Goal: Check status: Check status

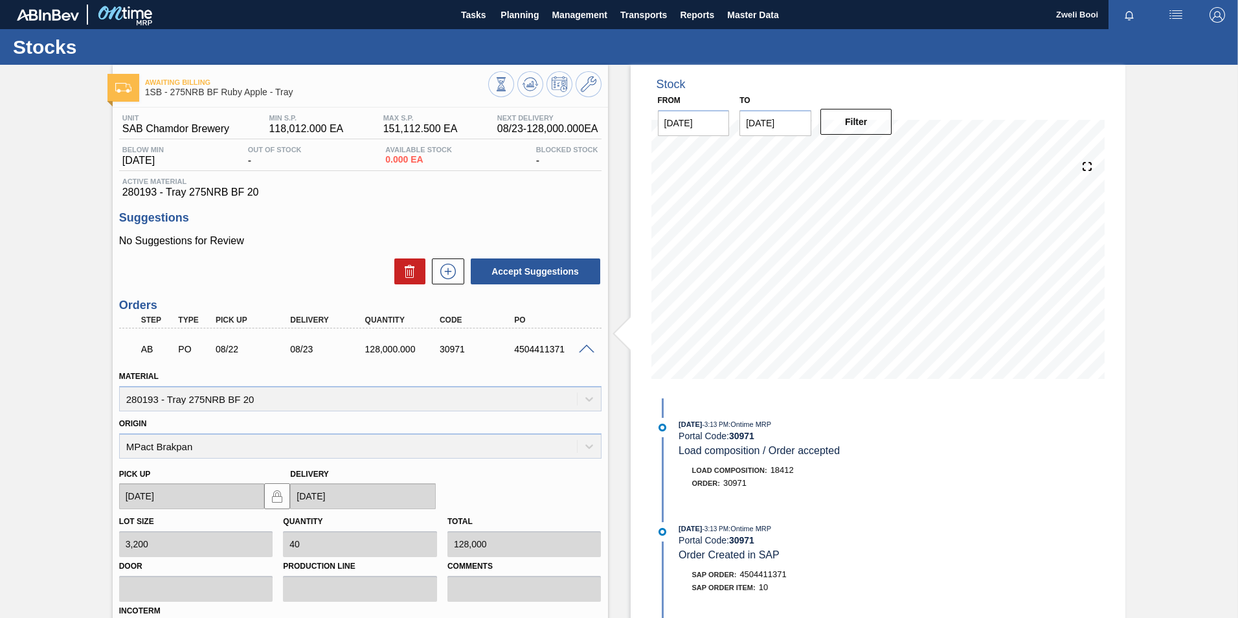
click at [518, 16] on span "Planning" at bounding box center [520, 15] width 38 height 16
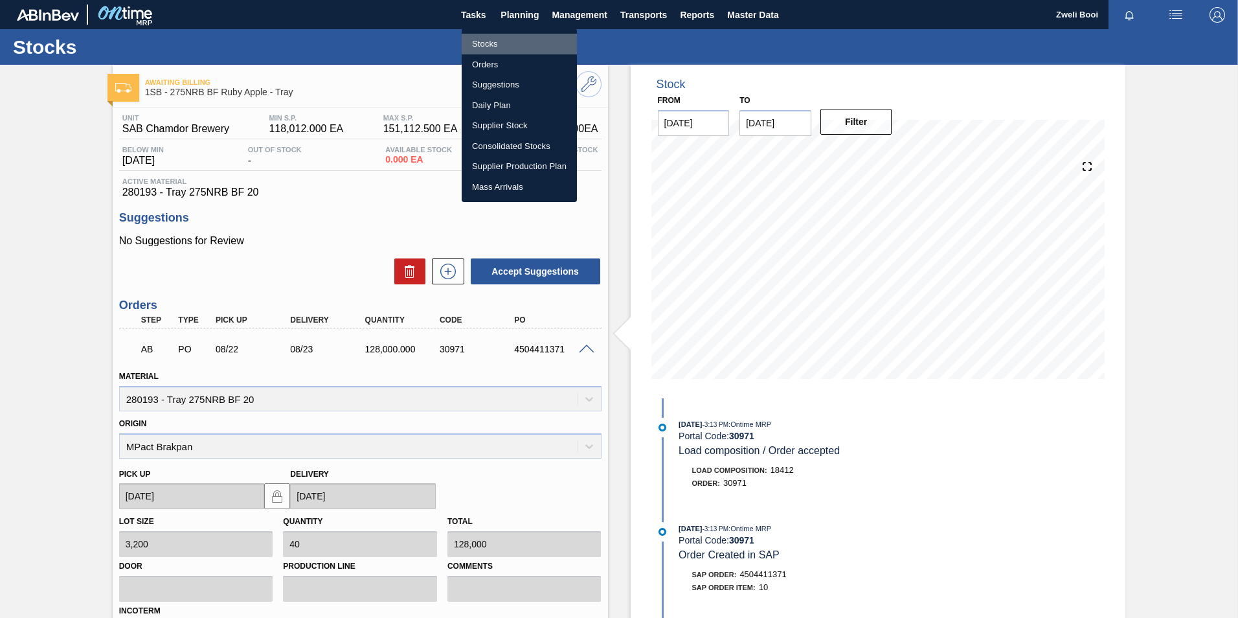
click at [497, 41] on li "Stocks" at bounding box center [519, 44] width 115 height 21
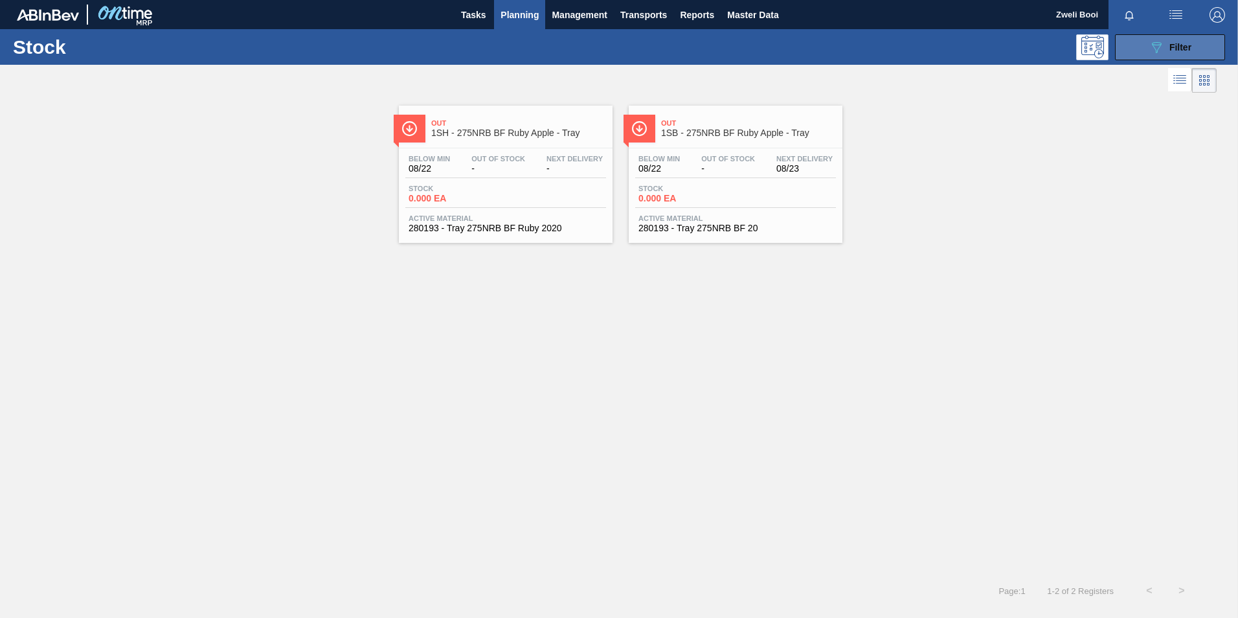
click at [1196, 46] on button "089F7B8B-B2A5-4AFE-B5C0-19BA573D28AC Filter" at bounding box center [1170, 47] width 110 height 26
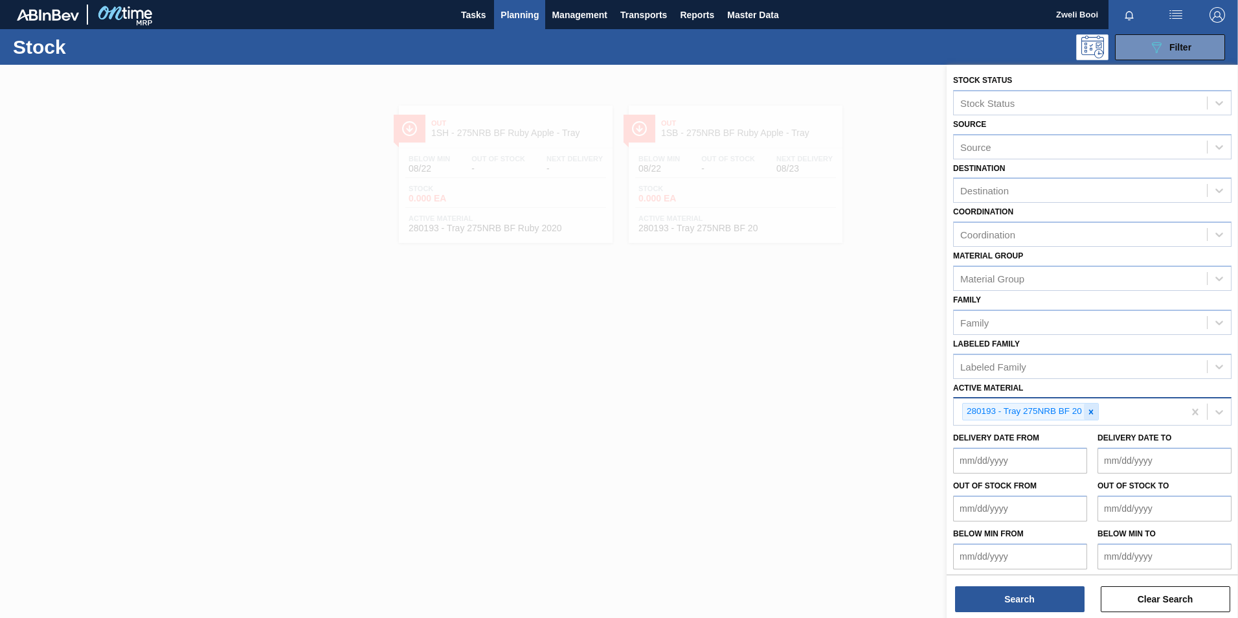
click at [1089, 415] on icon at bounding box center [1091, 411] width 9 height 9
paste Material "275049"
type Material "275049"
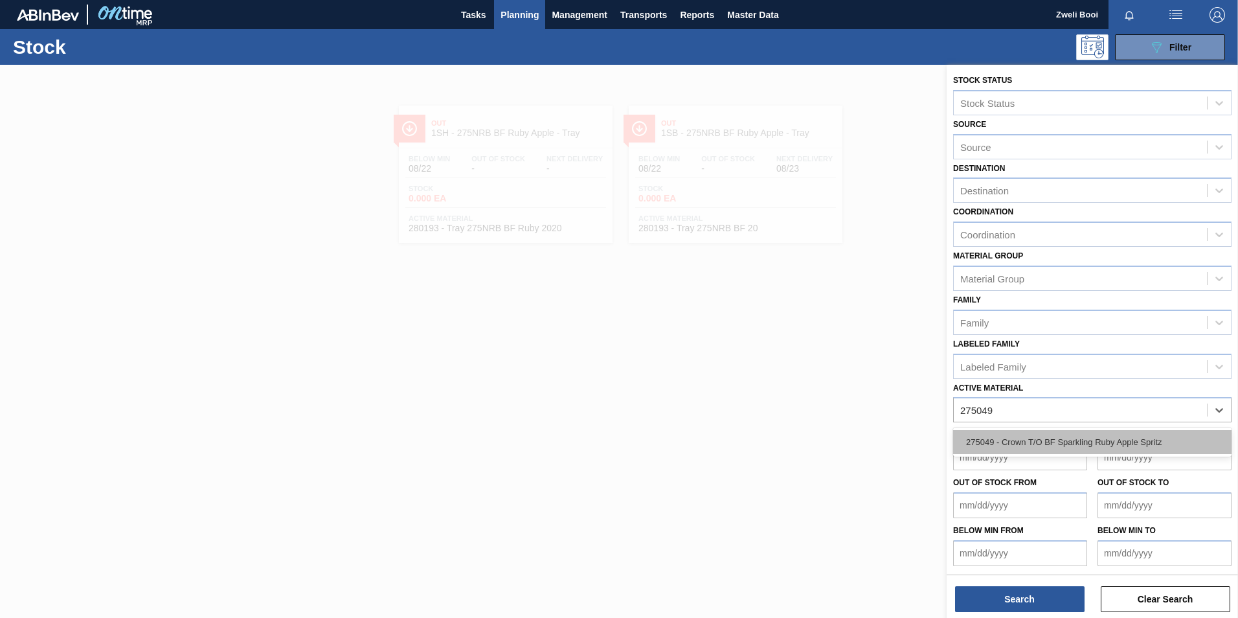
click at [1044, 448] on div "275049 - Crown T/O BF Sparkling Ruby Apple Spritz" at bounding box center [1092, 442] width 279 height 24
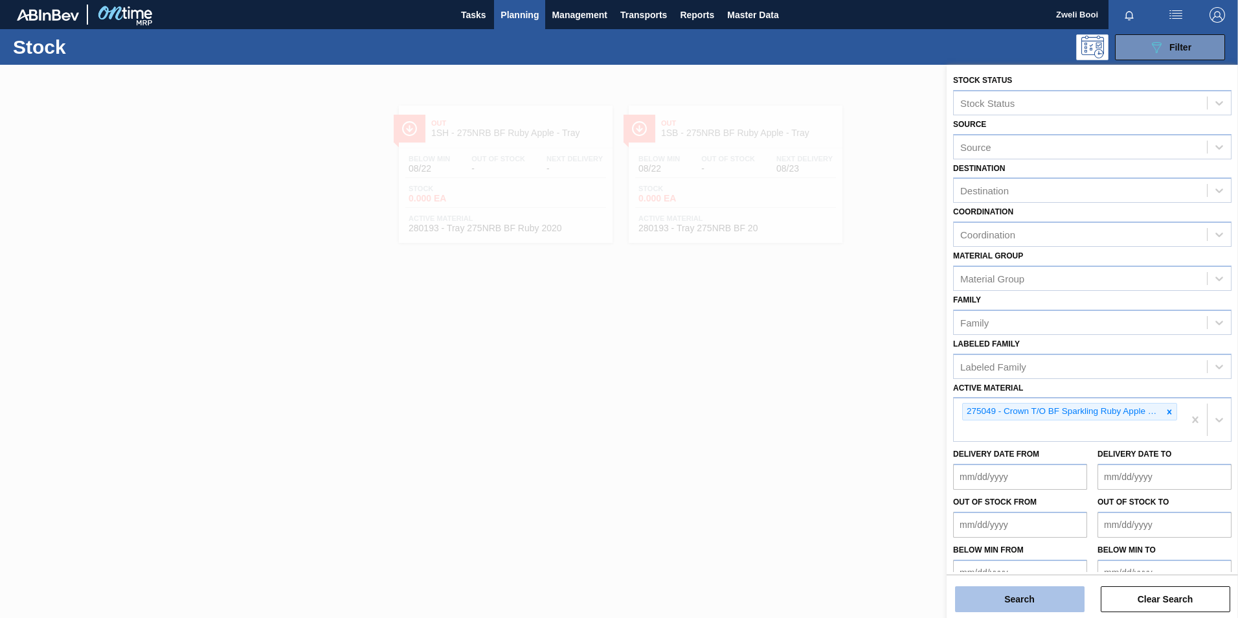
click at [1050, 602] on button "Search" at bounding box center [1020, 599] width 130 height 26
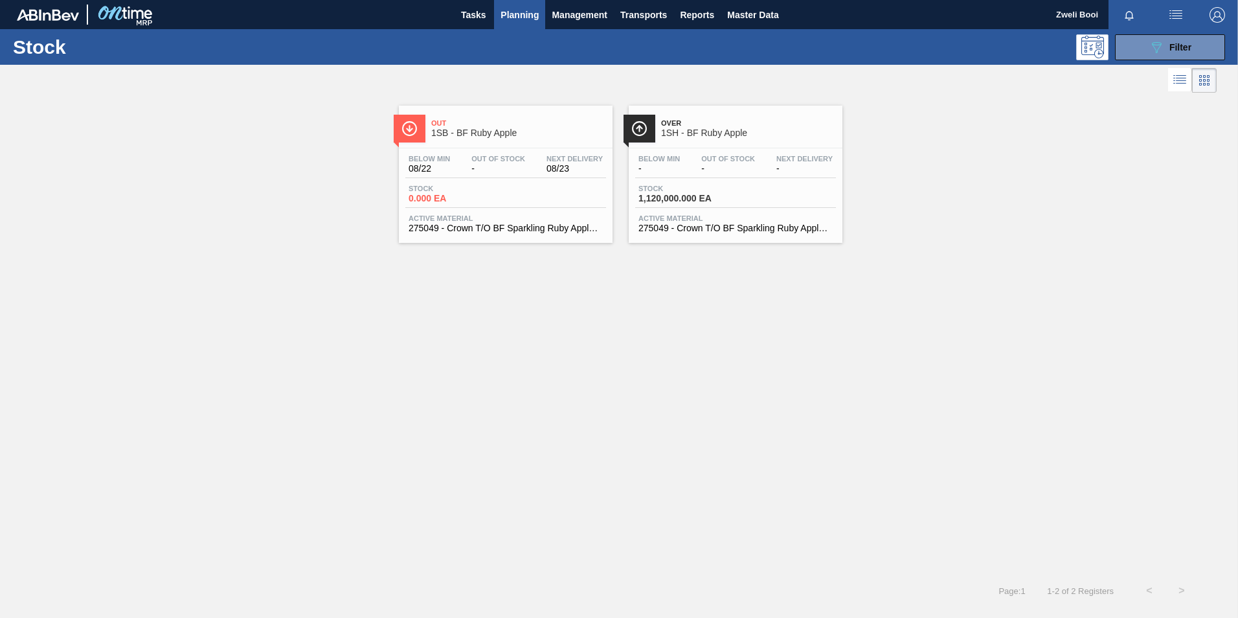
click at [492, 194] on span "0.000 EA" at bounding box center [454, 199] width 91 height 10
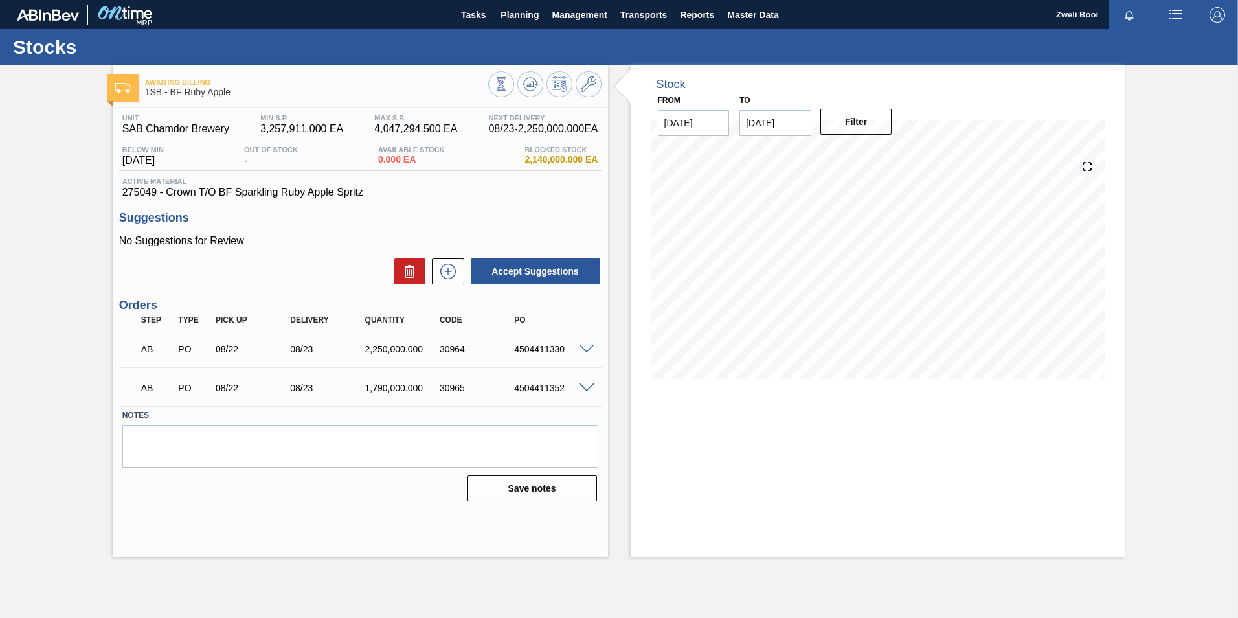
click at [584, 345] on span at bounding box center [587, 350] width 16 height 10
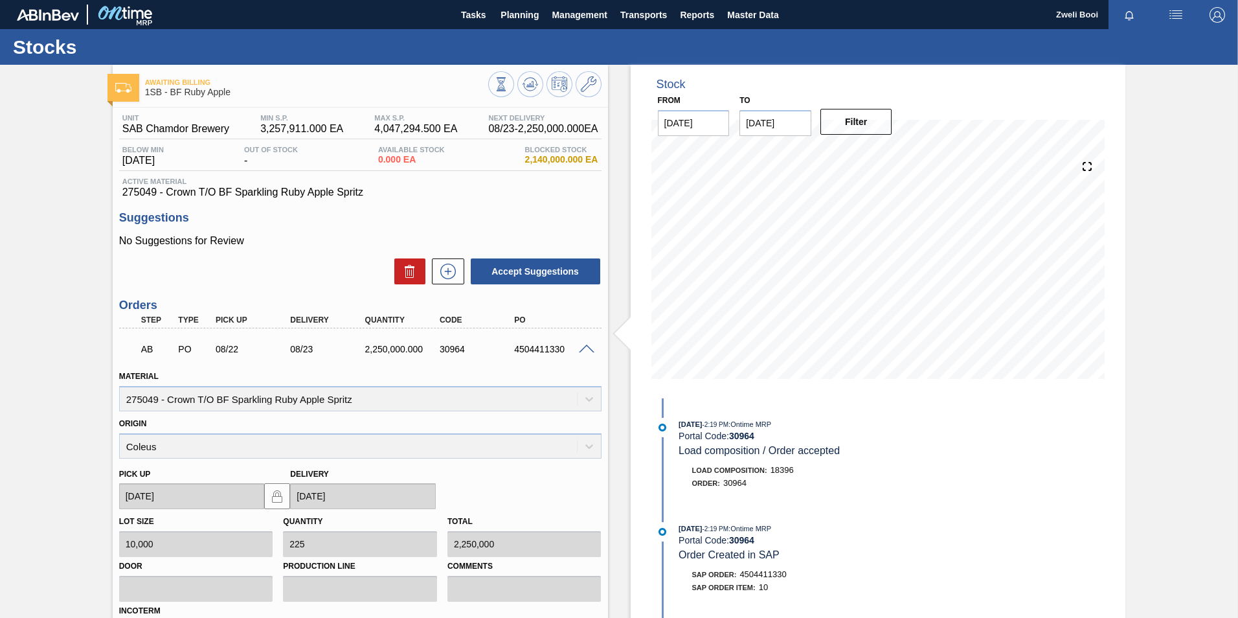
click at [585, 352] on span at bounding box center [587, 350] width 16 height 10
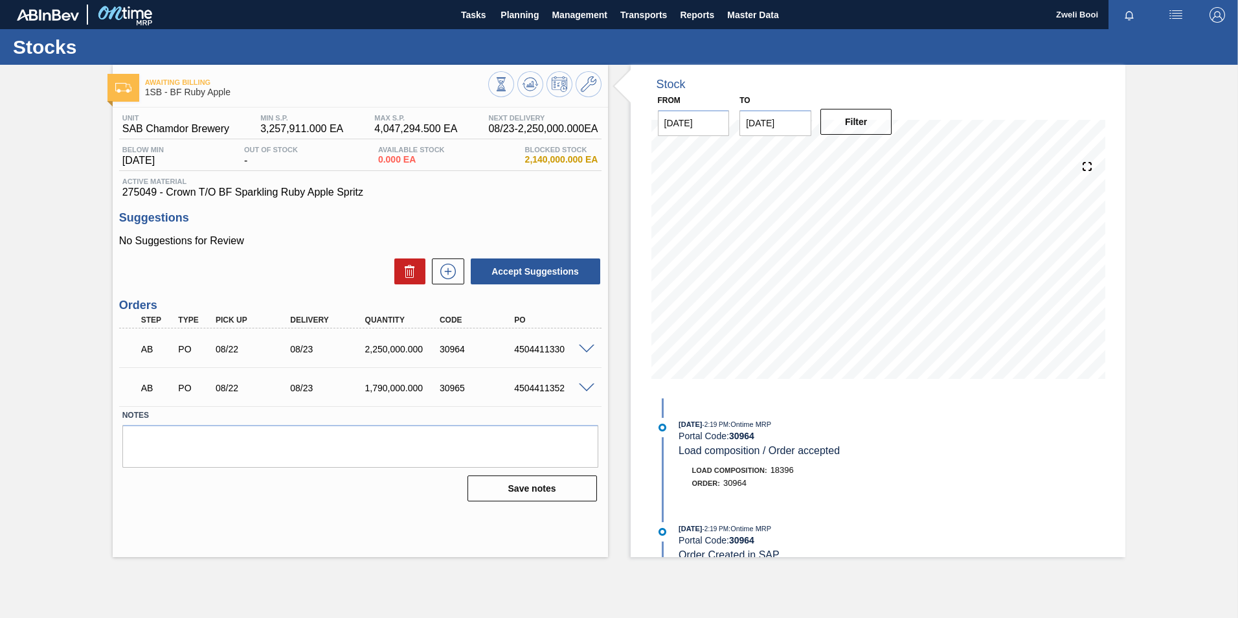
click at [581, 389] on span at bounding box center [587, 388] width 16 height 10
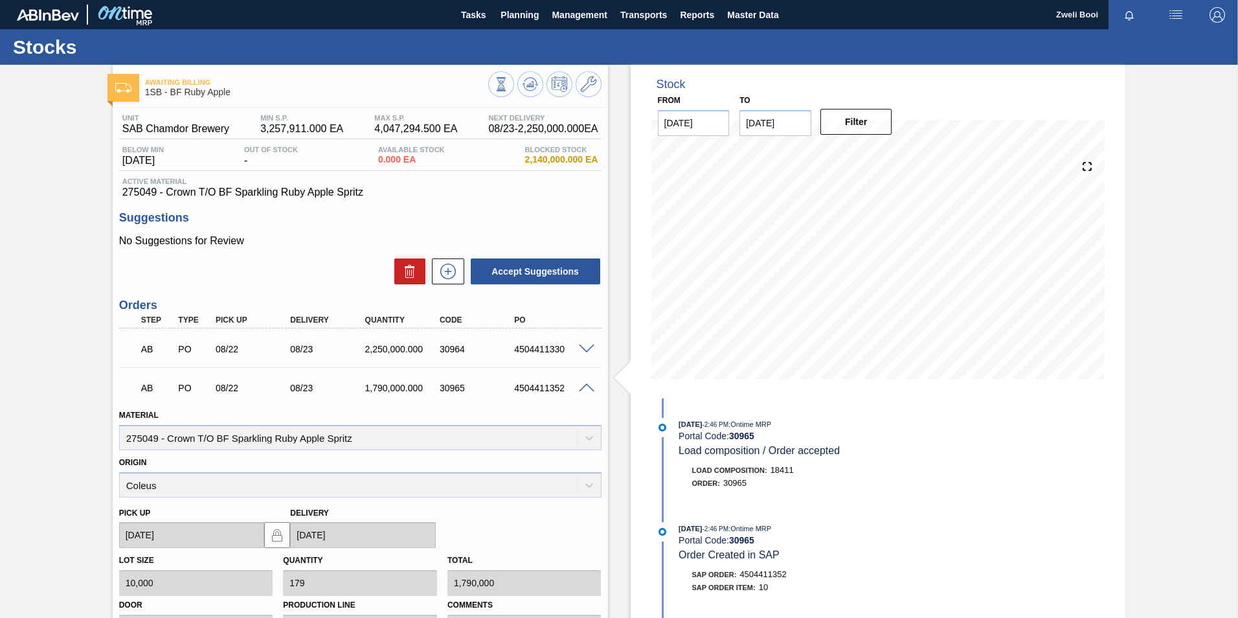
click at [581, 391] on span at bounding box center [587, 388] width 16 height 10
